Goal: Check status: Check status

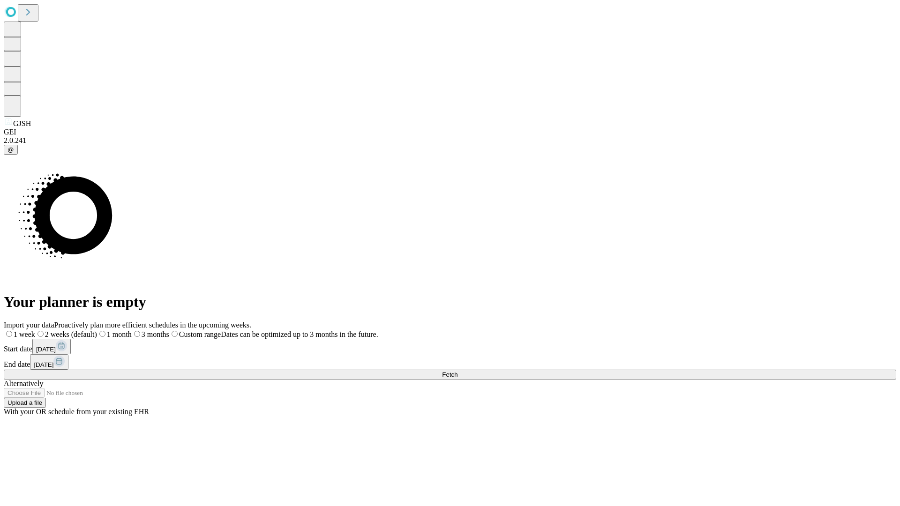
click at [457, 371] on span "Fetch" at bounding box center [449, 374] width 15 height 7
